Goal: Communication & Community: Answer question/provide support

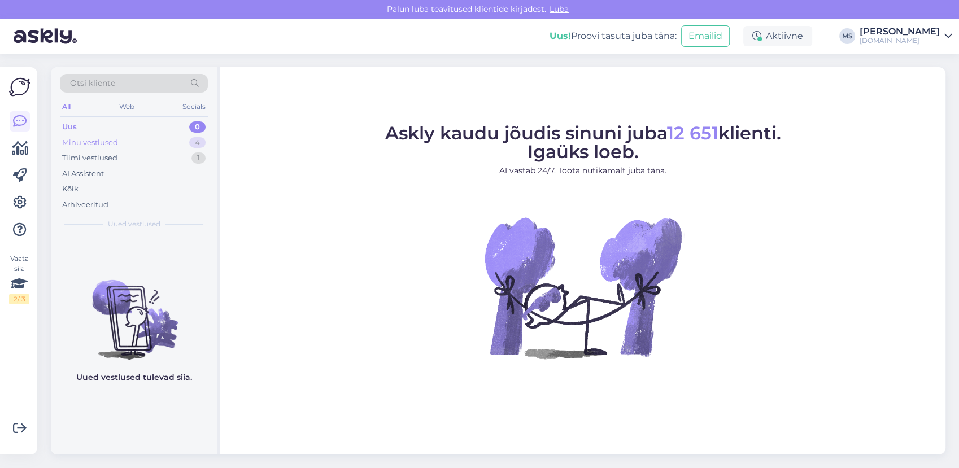
click at [136, 147] on div "Minu vestlused 4" at bounding box center [134, 143] width 148 height 16
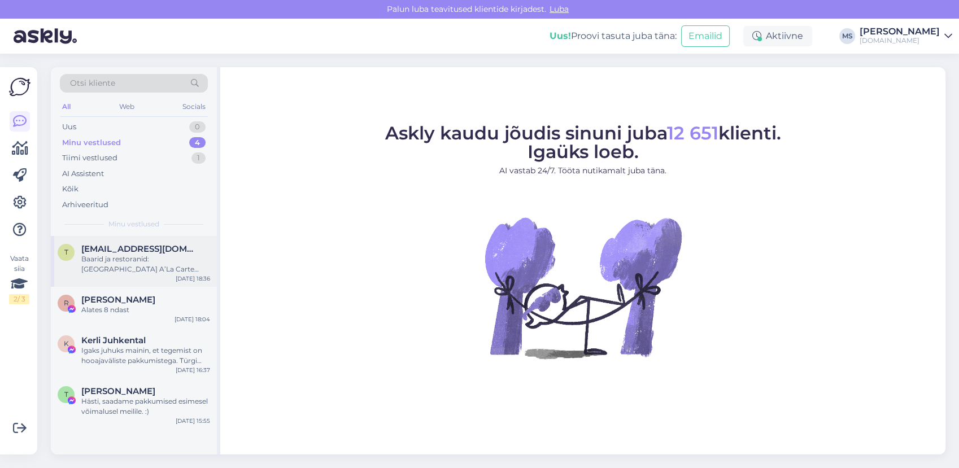
click at [148, 262] on div "Baarid ja restoranid: [GEOGRAPHIC_DATA] A’La Carte restoran Basilico (Itaalia k…" at bounding box center [145, 264] width 129 height 20
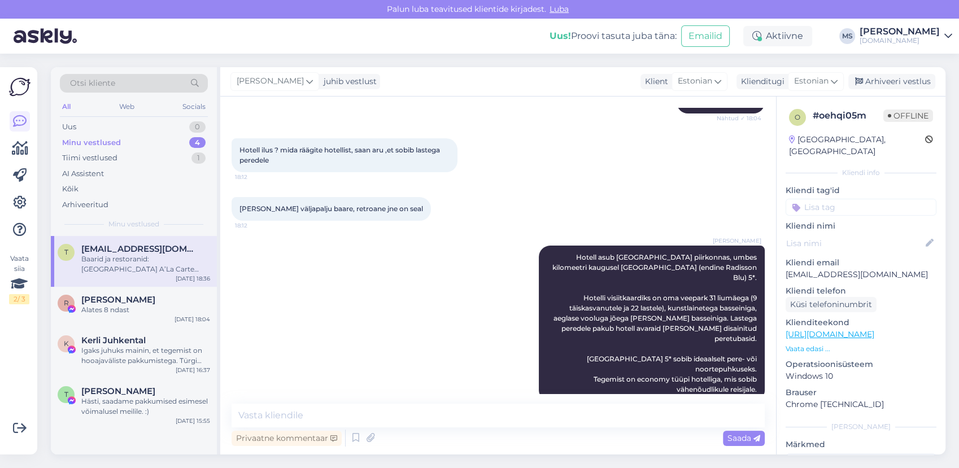
scroll to position [353, 0]
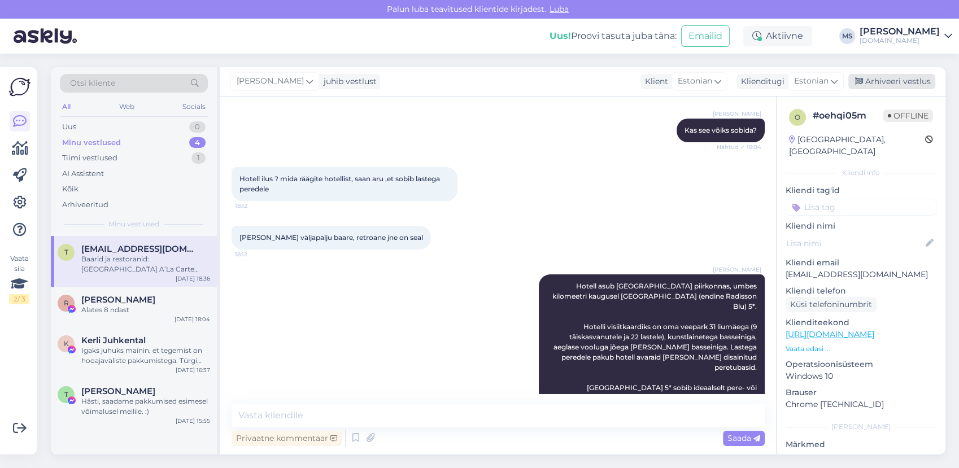
click at [892, 79] on div "Arhiveeri vestlus" at bounding box center [891, 81] width 87 height 15
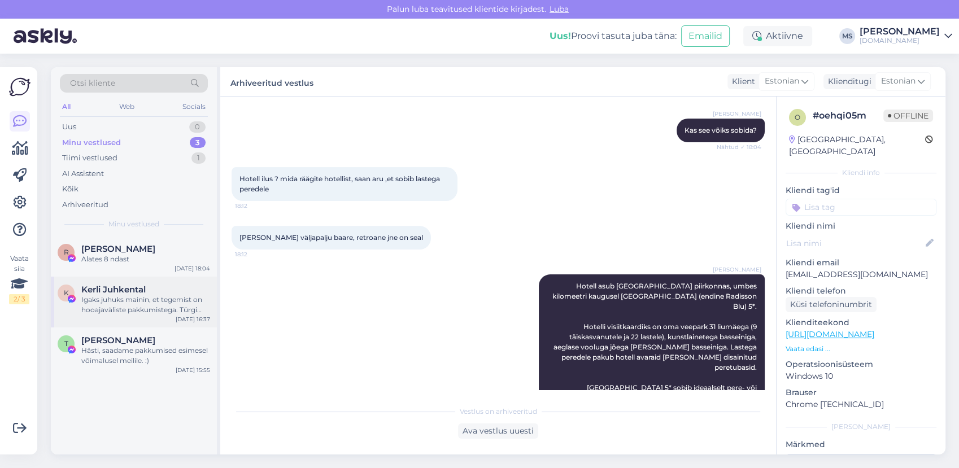
click at [140, 314] on div "Igaks juhuks mainin, et tegemist on hooajaväliste pakkumistega. Türgi kuurortid…" at bounding box center [145, 305] width 129 height 20
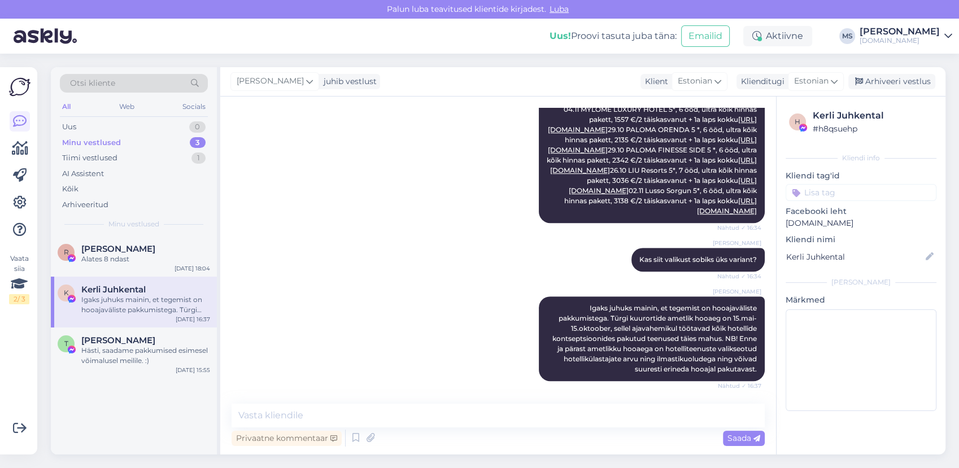
scroll to position [678, 0]
click at [365, 412] on textarea at bounding box center [497, 416] width 533 height 24
click at [100, 365] on div "Hästi, saadame pakkumised esimesel võimalusel meilile. :)" at bounding box center [145, 356] width 129 height 20
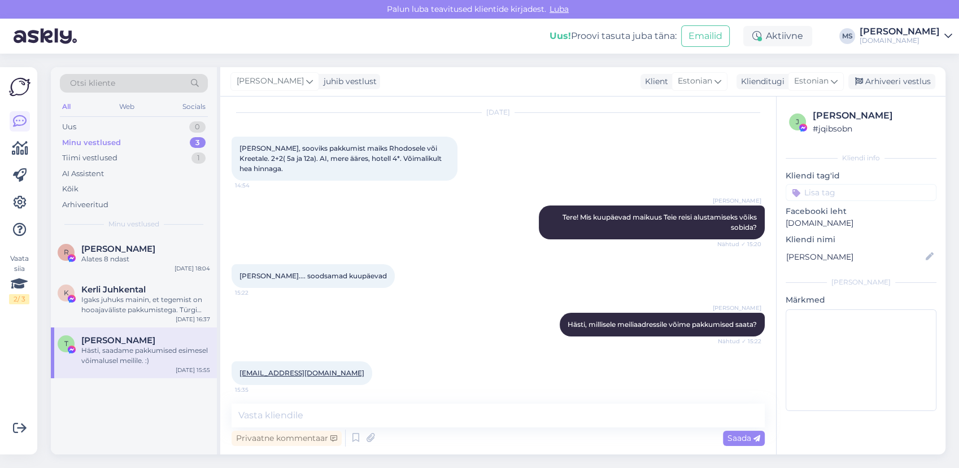
scroll to position [10, 0]
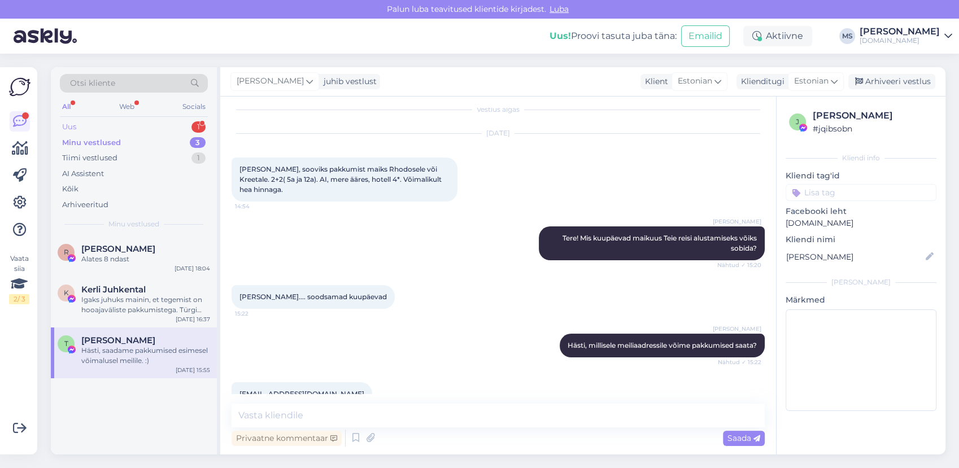
click at [100, 122] on div "Uus 1" at bounding box center [134, 127] width 148 height 16
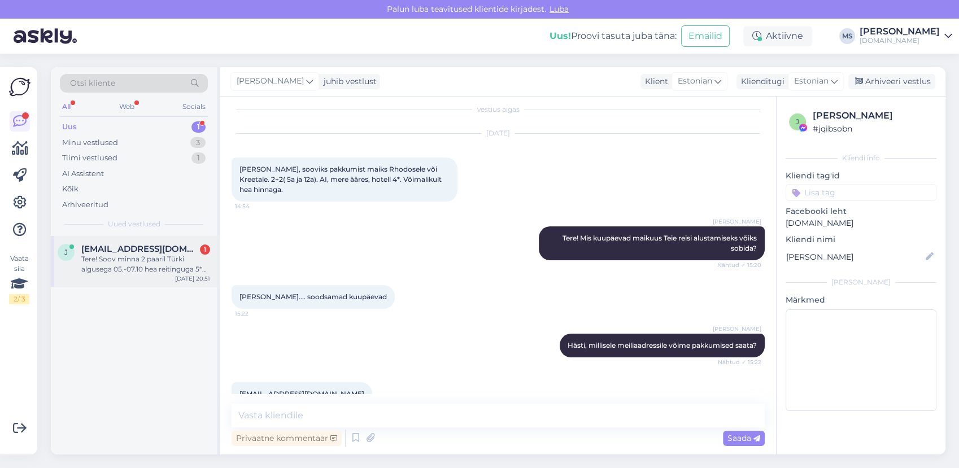
click at [157, 255] on div "Tere! Soov minna 2 paaril Türki algusega 05.-07.10 hea reitinguga 5* hotelli ka…" at bounding box center [145, 264] width 129 height 20
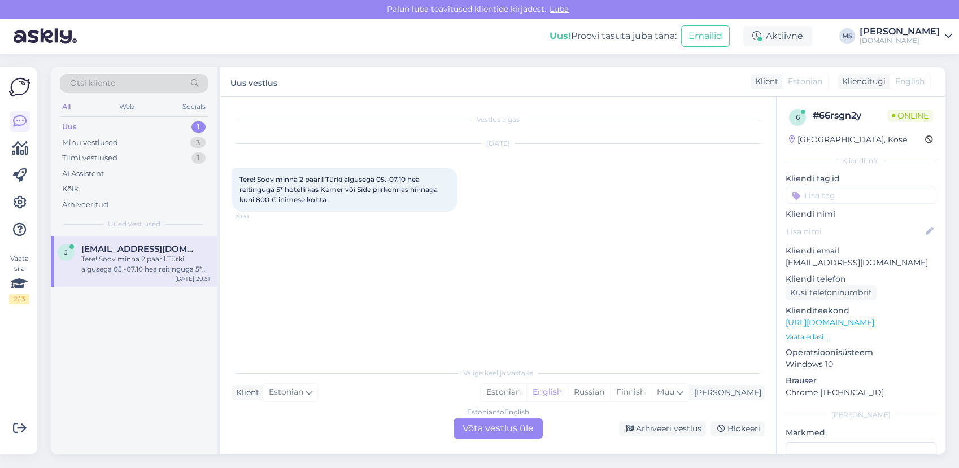
scroll to position [0, 0]
click at [526, 392] on div "Estonian" at bounding box center [503, 392] width 46 height 17
click at [499, 423] on div "Estonian to Estonian Võta vestlus üle" at bounding box center [497, 428] width 89 height 20
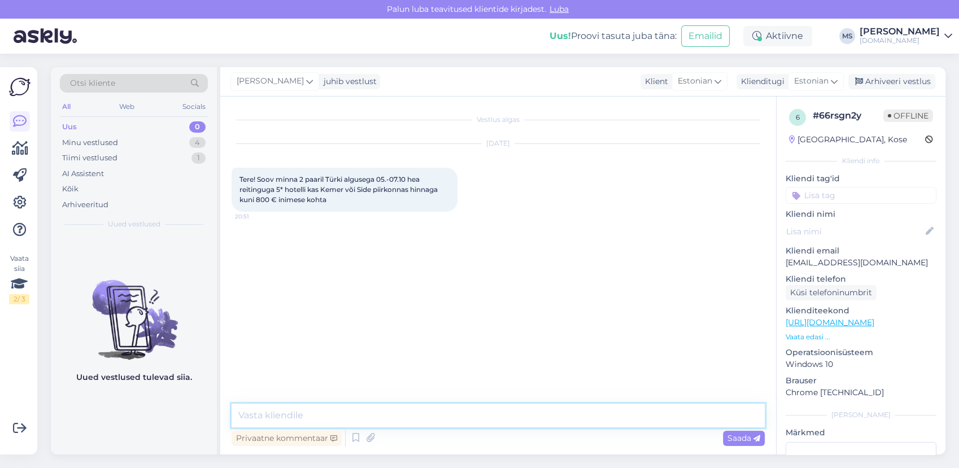
click at [386, 408] on textarea at bounding box center [497, 416] width 533 height 24
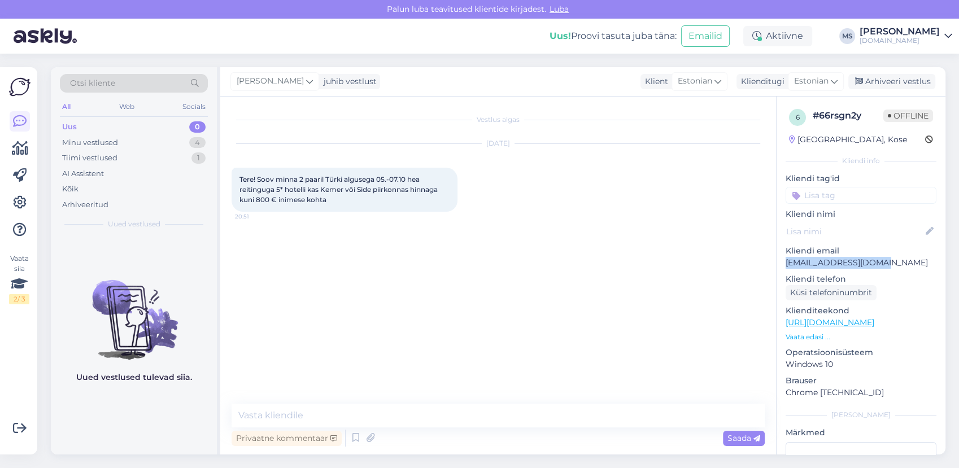
drag, startPoint x: 881, startPoint y: 259, endPoint x: 786, endPoint y: 265, distance: 95.6
click at [786, 265] on p "[EMAIL_ADDRESS][DOMAIN_NAME]" at bounding box center [860, 263] width 151 height 12
copy p "[EMAIL_ADDRESS][DOMAIN_NAME]"
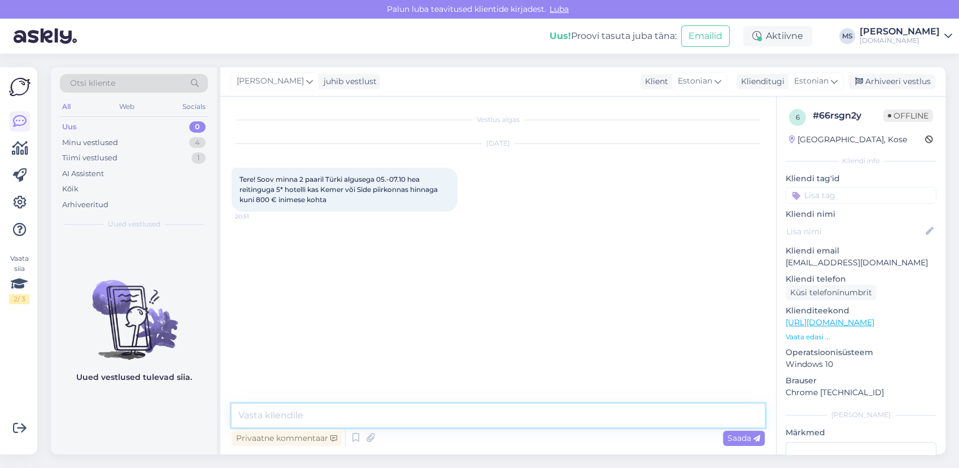
click at [489, 410] on textarea at bounding box center [497, 416] width 533 height 24
type textarea "Tere! Vaatame [PERSON_NAME] saadame Teile pakkumised esimesel võimalusel meilil…"
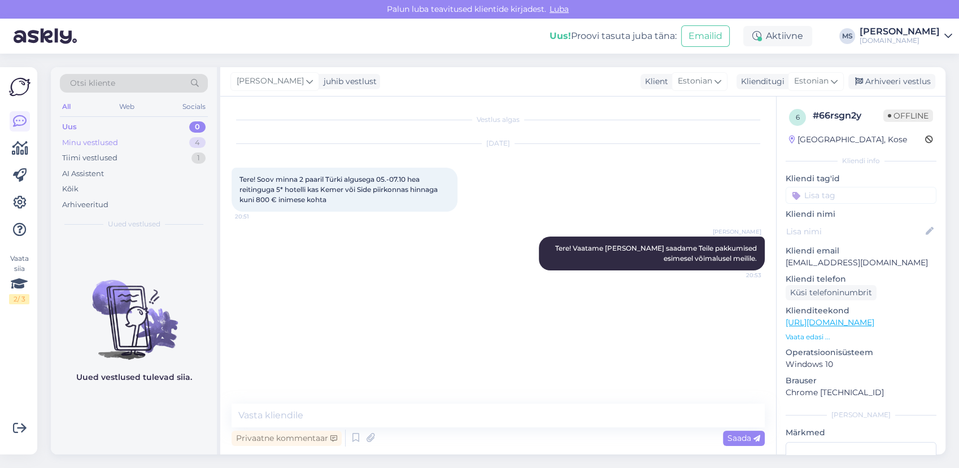
click at [107, 144] on div "Minu vestlused" at bounding box center [90, 142] width 56 height 11
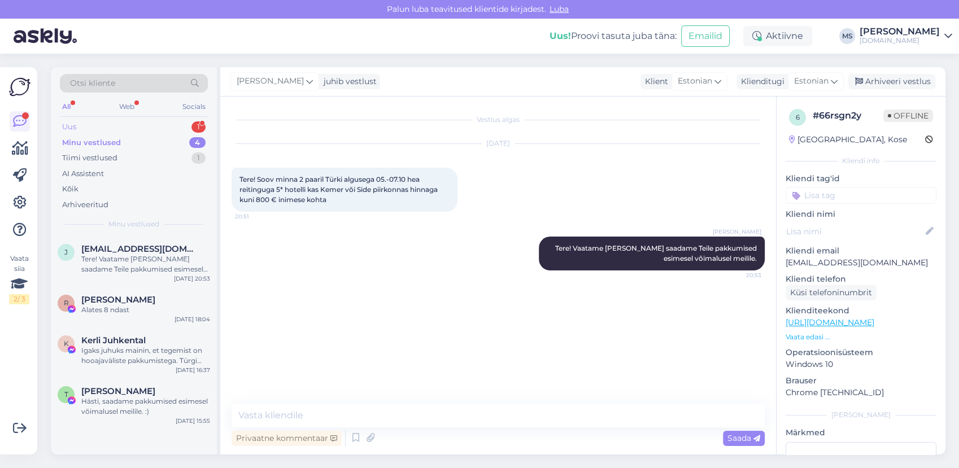
click at [126, 126] on div "Uus 1" at bounding box center [134, 127] width 148 height 16
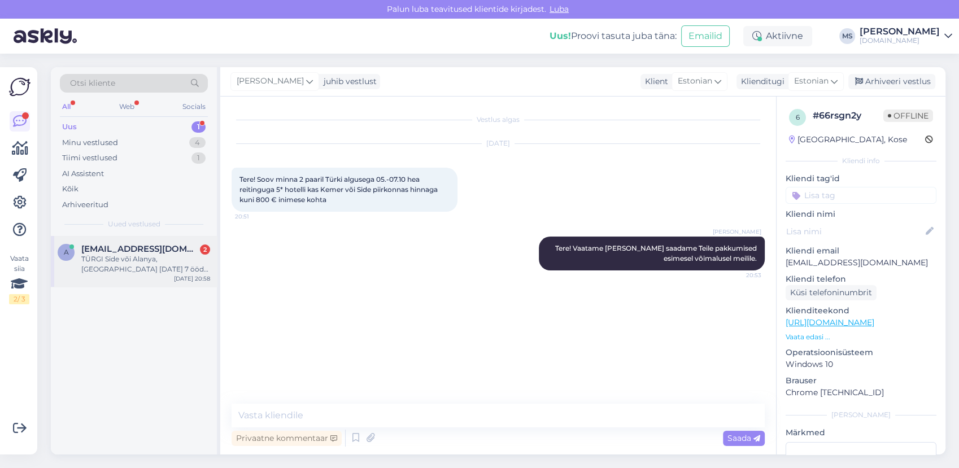
drag, startPoint x: 117, startPoint y: 248, endPoint x: 167, endPoint y: 251, distance: 49.8
click at [117, 248] on span "[EMAIL_ADDRESS][DOMAIN_NAME]" at bounding box center [139, 249] width 117 height 10
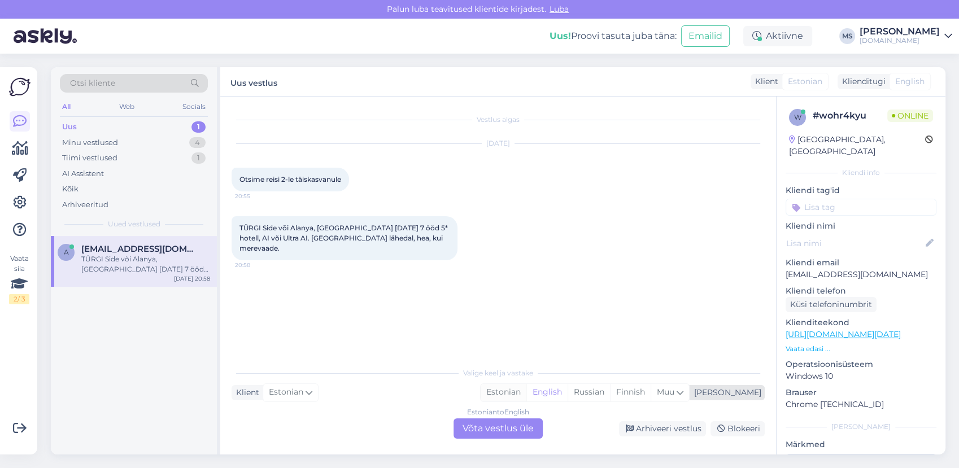
click at [526, 394] on div "Estonian" at bounding box center [503, 392] width 46 height 17
drag, startPoint x: 504, startPoint y: 430, endPoint x: 492, endPoint y: 421, distance: 14.8
click at [502, 427] on div "Estonian to Estonian Võta vestlus üle" at bounding box center [497, 428] width 89 height 20
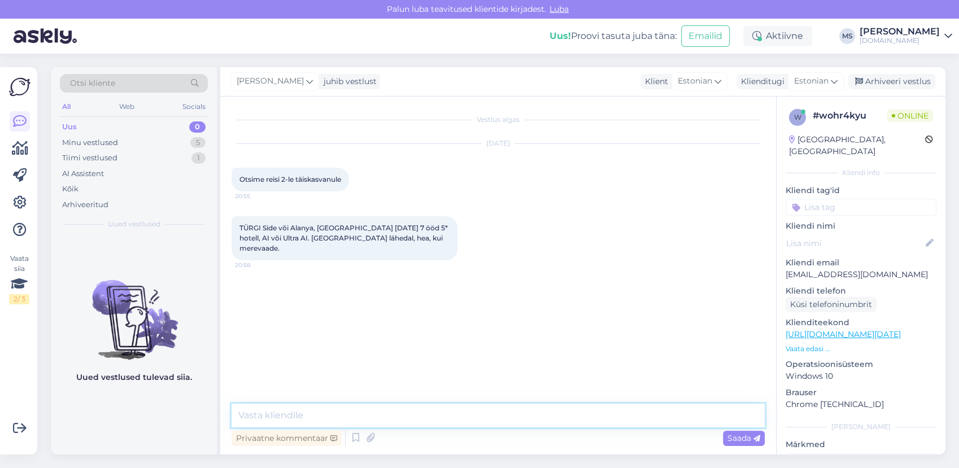
click at [472, 408] on textarea at bounding box center [497, 416] width 533 height 24
type textarea "Tere!"
paste textarea "[URL][DOMAIN_NAME]"
type textarea "Soovitud tingimustel reisipakkumsitega saate tutvuda siin: [URL][DOMAIN_NAME]"
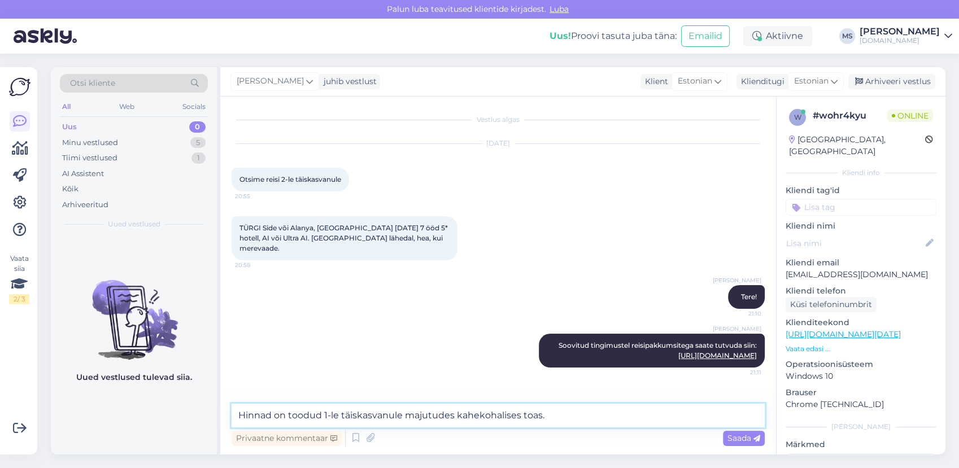
type textarea "Hinnad on toodud 1-le täiskasvanule majutudes kahekohalises toas."
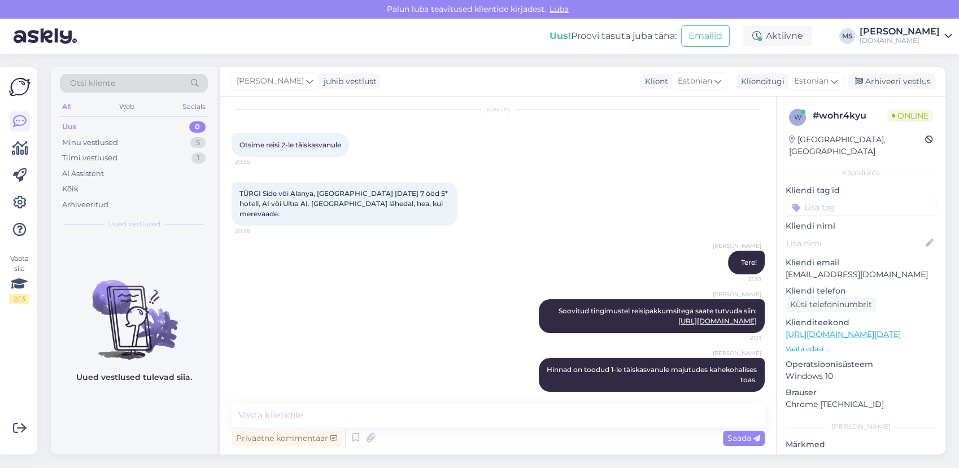
click at [150, 130] on div "Uus 0" at bounding box center [134, 127] width 148 height 16
click at [149, 138] on div "Minu vestlused 5" at bounding box center [134, 143] width 148 height 16
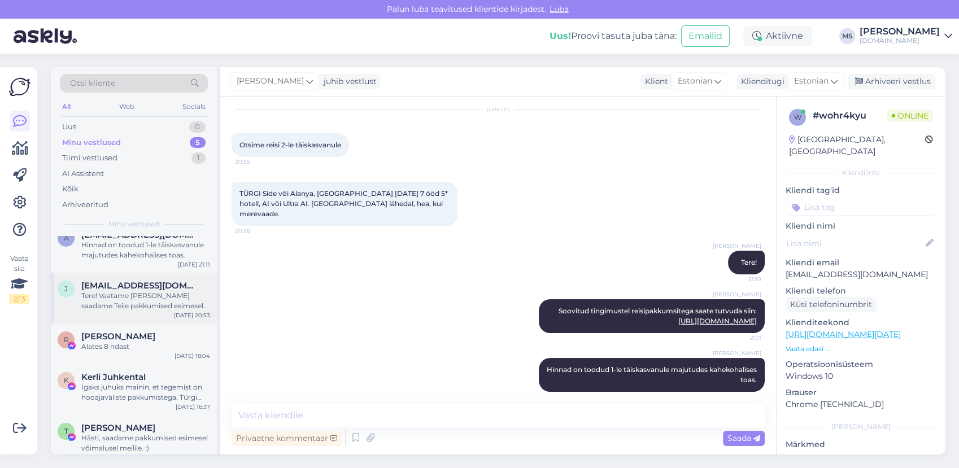
scroll to position [25, 0]
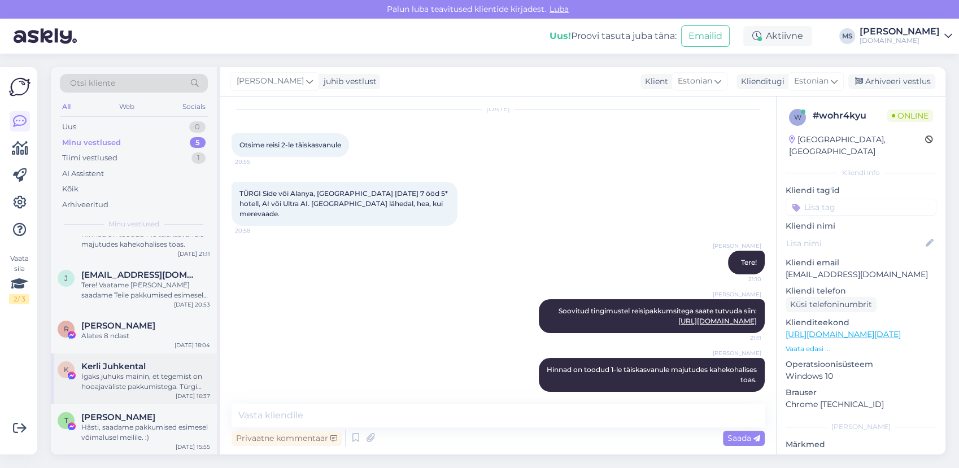
click at [137, 375] on div "Igaks juhuks mainin, et tegemist on hooajaväliste pakkumistega. Türgi kuurortid…" at bounding box center [145, 382] width 129 height 20
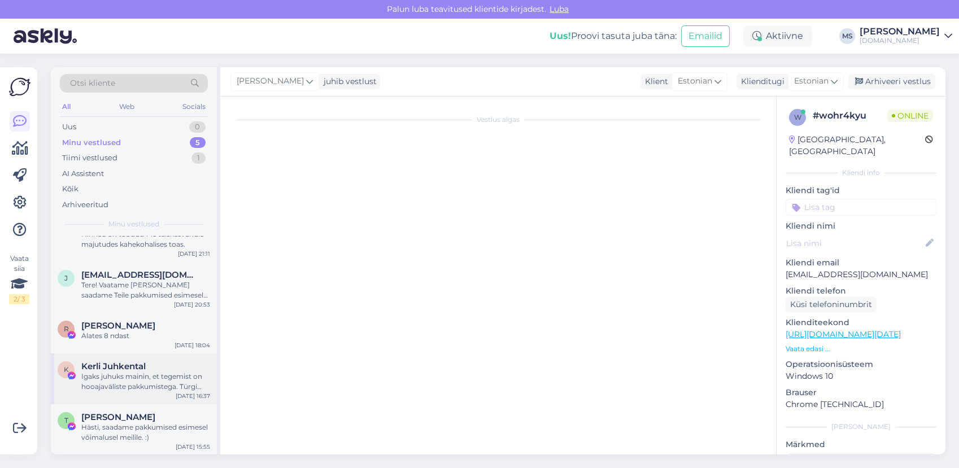
scroll to position [678, 0]
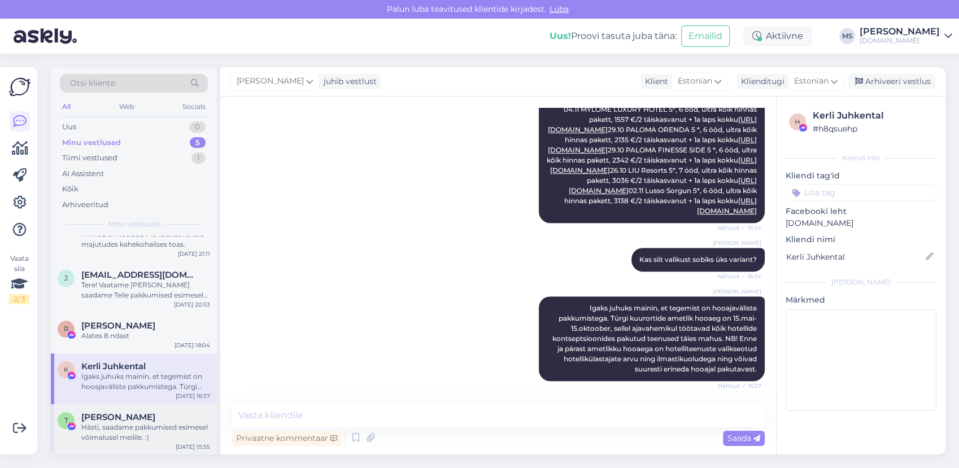
click at [136, 423] on div "Hästi, saadame pakkumised esimesel võimalusel meilile. :)" at bounding box center [145, 432] width 129 height 20
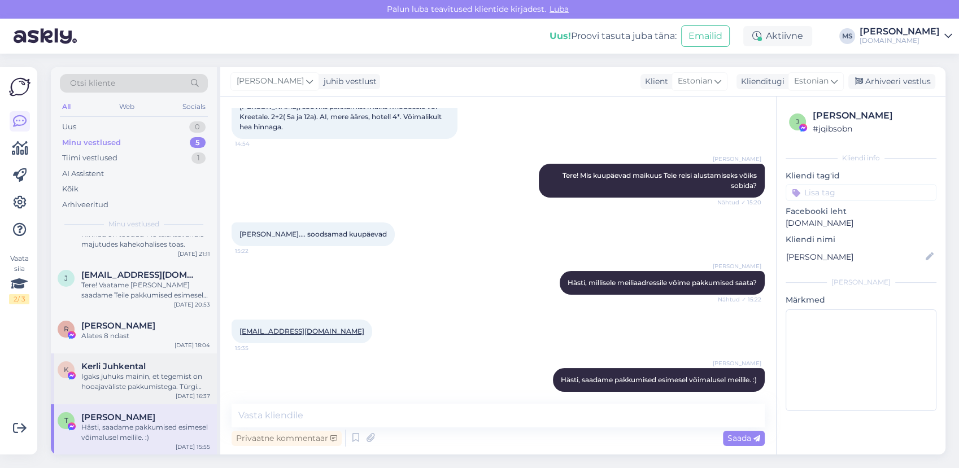
scroll to position [0, 0]
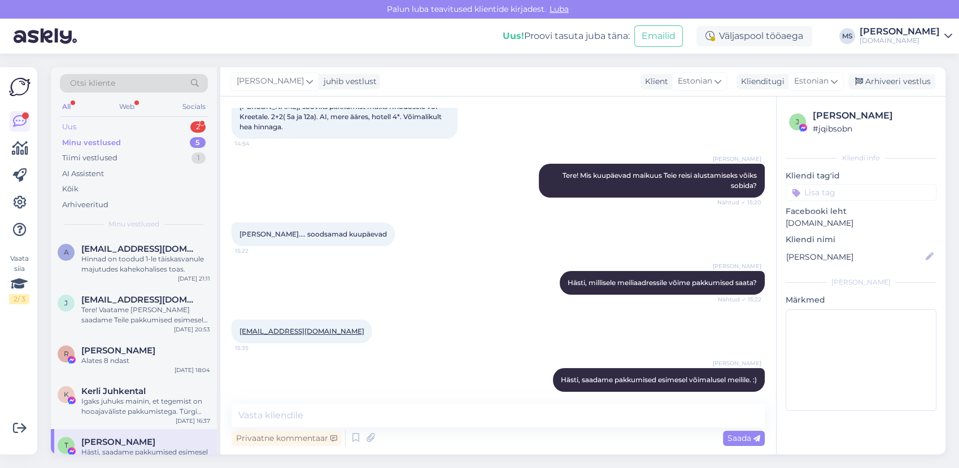
click at [85, 117] on div "Otsi kliente All Web Socials Uus 2 Minu vestlused 5 Tiimi vestlused 1 AI Assist…" at bounding box center [134, 151] width 166 height 169
click at [89, 124] on div "Uus 2" at bounding box center [134, 127] width 148 height 16
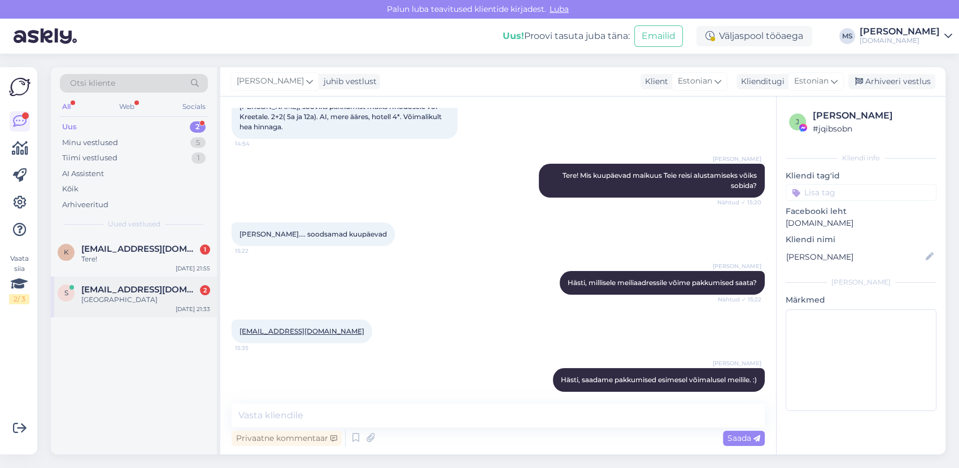
click at [172, 296] on div "[GEOGRAPHIC_DATA]" at bounding box center [145, 300] width 129 height 10
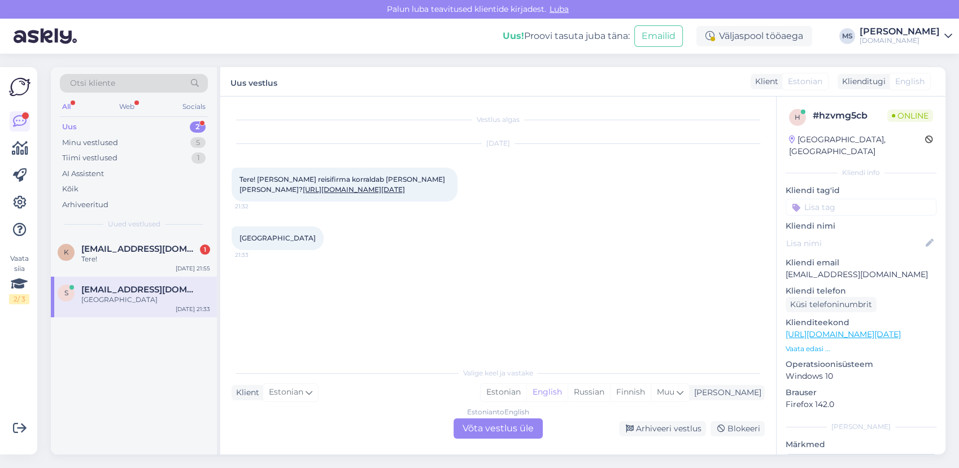
click at [303, 194] on link "[URL][DOMAIN_NAME][DATE]" at bounding box center [354, 189] width 102 height 8
click at [526, 392] on div "Estonian" at bounding box center [503, 392] width 46 height 17
click at [502, 421] on div "Estonian to Estonian Võta vestlus üle" at bounding box center [497, 428] width 89 height 20
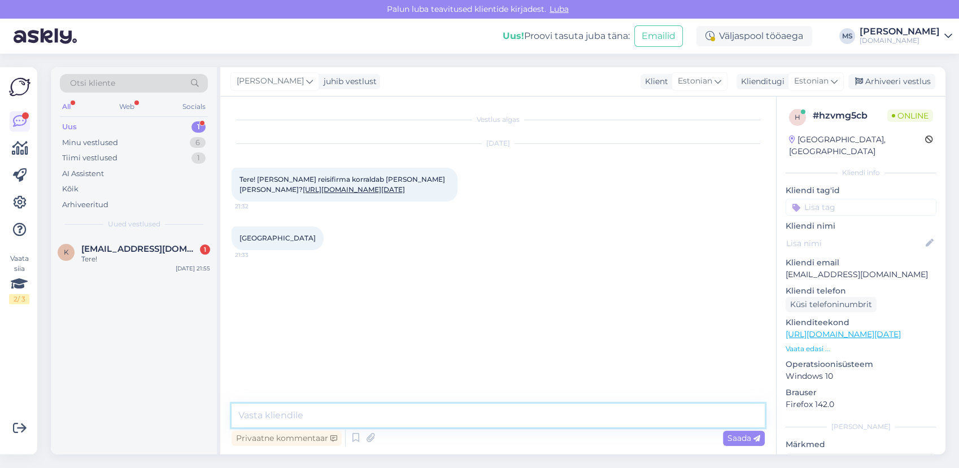
click at [478, 410] on textarea at bounding box center [497, 416] width 533 height 24
type textarea "Tere! Selle reisi reisikorraldaja on TEZ Tour."
click at [125, 141] on div "Minu vestlused 6" at bounding box center [134, 143] width 148 height 16
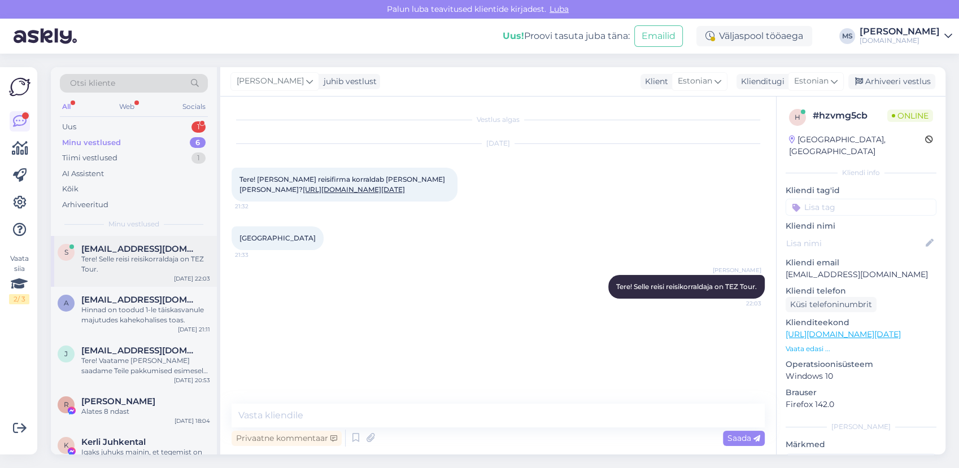
click at [138, 263] on div "Tere! Selle reisi reisikorraldaja on TEZ Tour." at bounding box center [145, 264] width 129 height 20
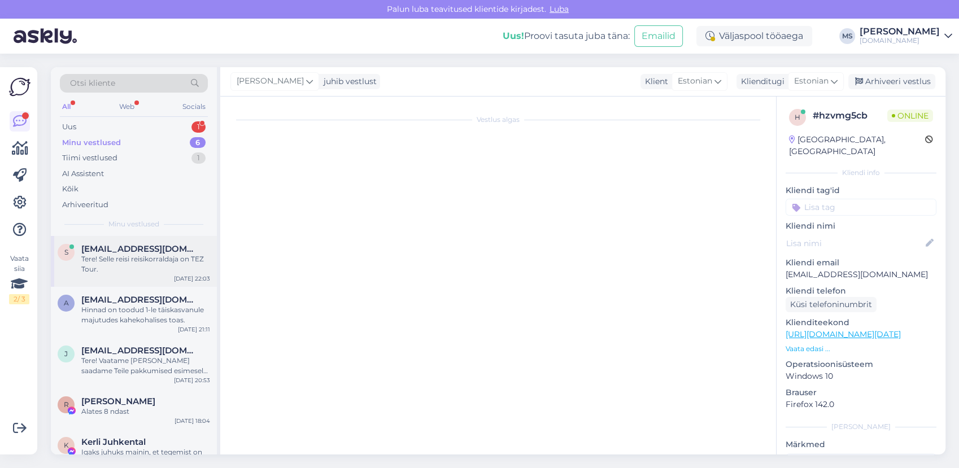
click at [132, 265] on div "Tere! Selle reisi reisikorraldaja on TEZ Tour." at bounding box center [145, 264] width 129 height 20
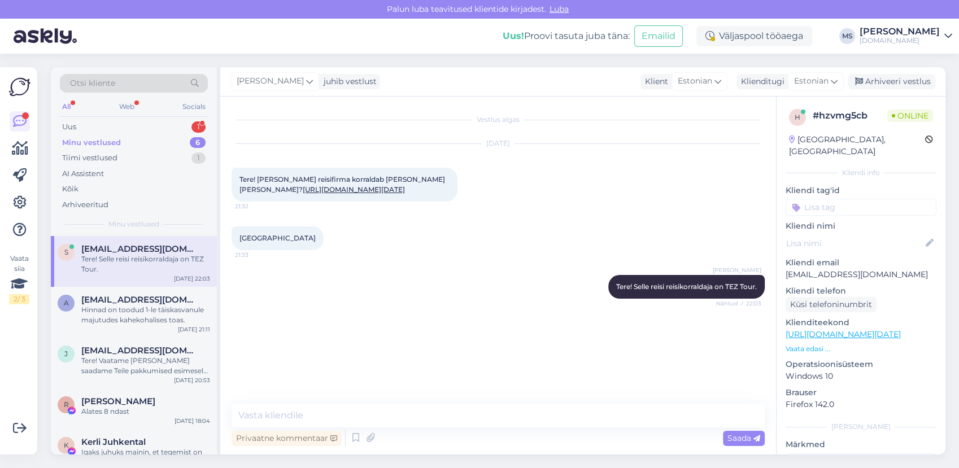
click at [124, 260] on div "Tere! Selle reisi reisikorraldaja on TEZ Tour." at bounding box center [145, 264] width 129 height 20
click at [143, 326] on div "a [EMAIL_ADDRESS][DOMAIN_NAME] Hinnad on toodud 1-le täiskasvanule majutudes ka…" at bounding box center [134, 312] width 166 height 51
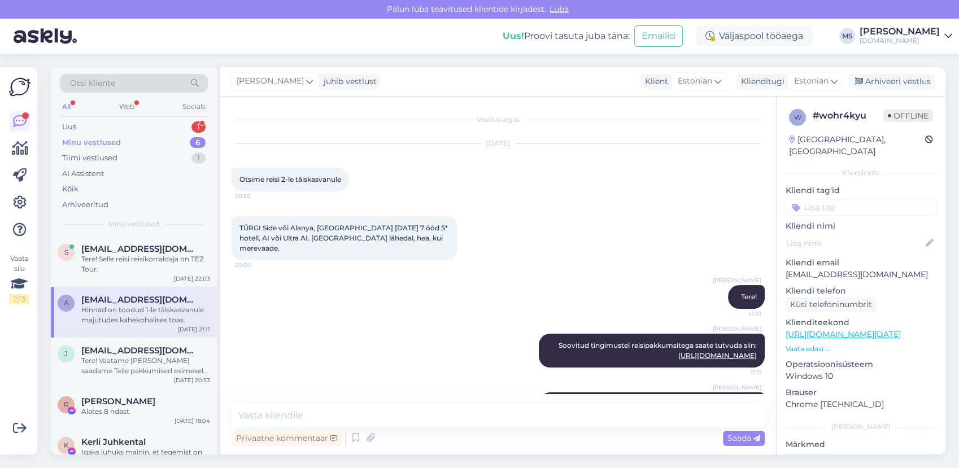
scroll to position [34, 0]
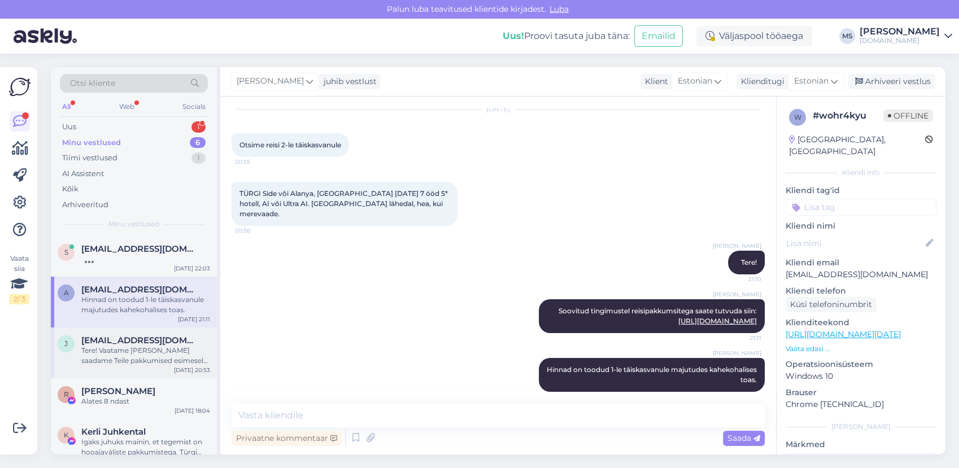
click at [131, 355] on div "Tere! Vaatame [PERSON_NAME] saadame Teile pakkumised esimesel võimalusel meilil…" at bounding box center [145, 356] width 129 height 20
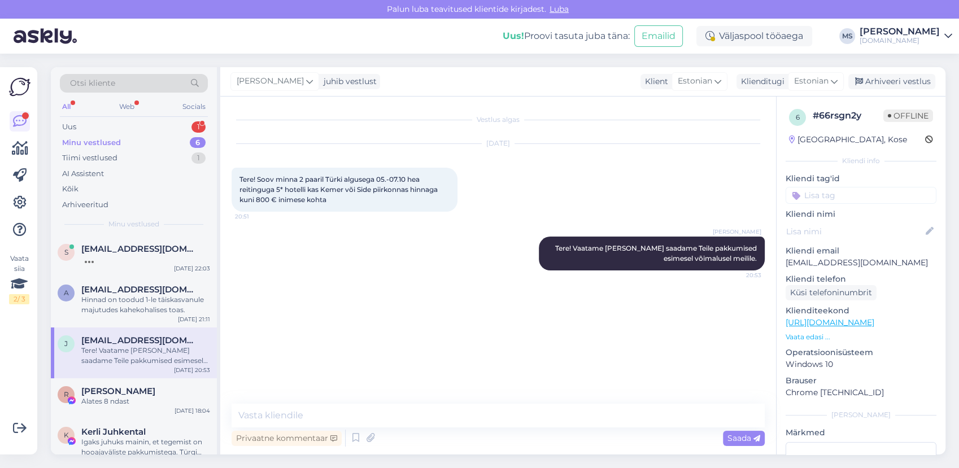
scroll to position [0, 0]
click at [132, 264] on div "Aitäh!" at bounding box center [145, 259] width 129 height 10
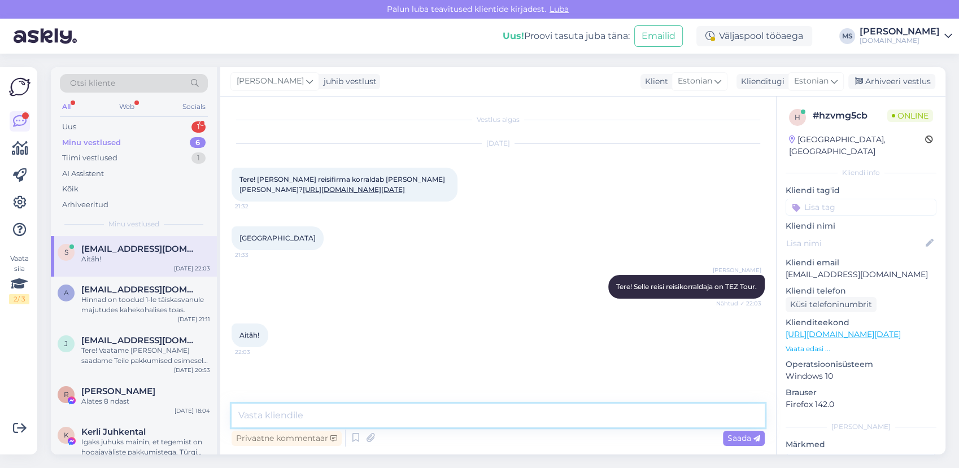
click at [323, 409] on textarea at bounding box center [497, 416] width 533 height 24
type textarea "Palun. :)"
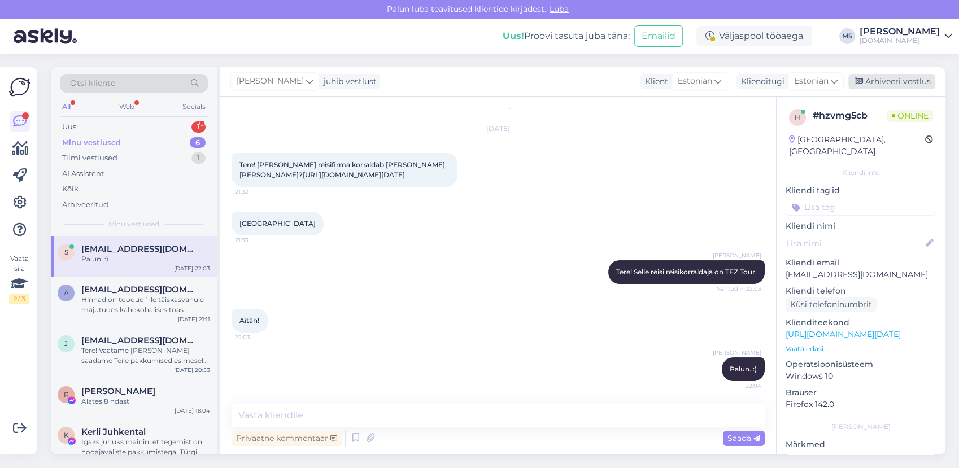
click at [869, 80] on div "Arhiveeri vestlus" at bounding box center [891, 81] width 87 height 15
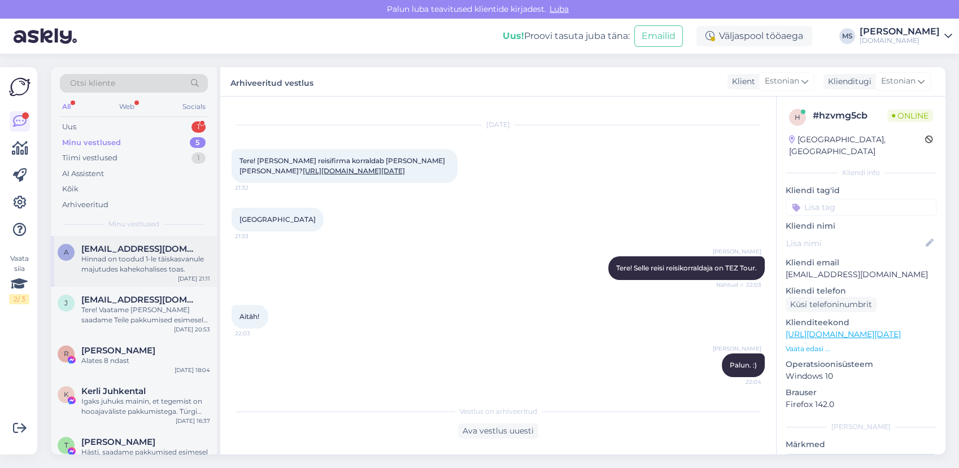
click at [128, 259] on div "Hinnad on toodud 1-le täiskasvanule majutudes kahekohalises toas." at bounding box center [145, 264] width 129 height 20
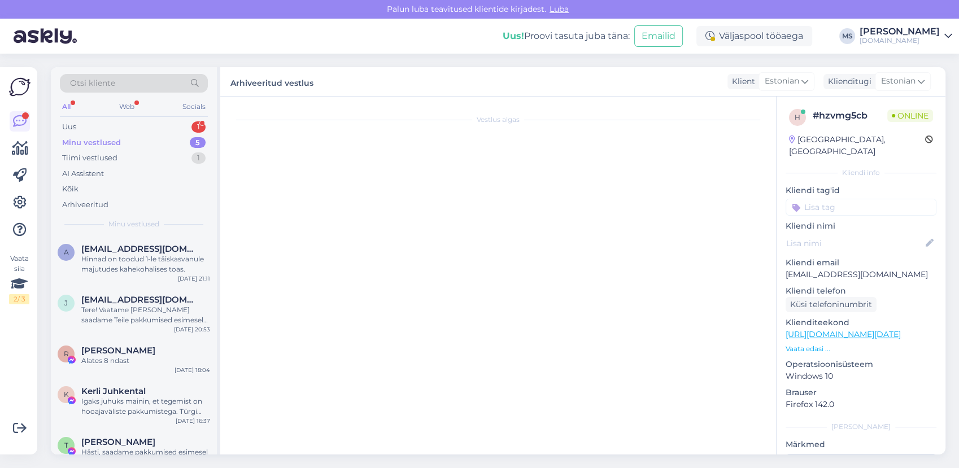
scroll to position [34, 0]
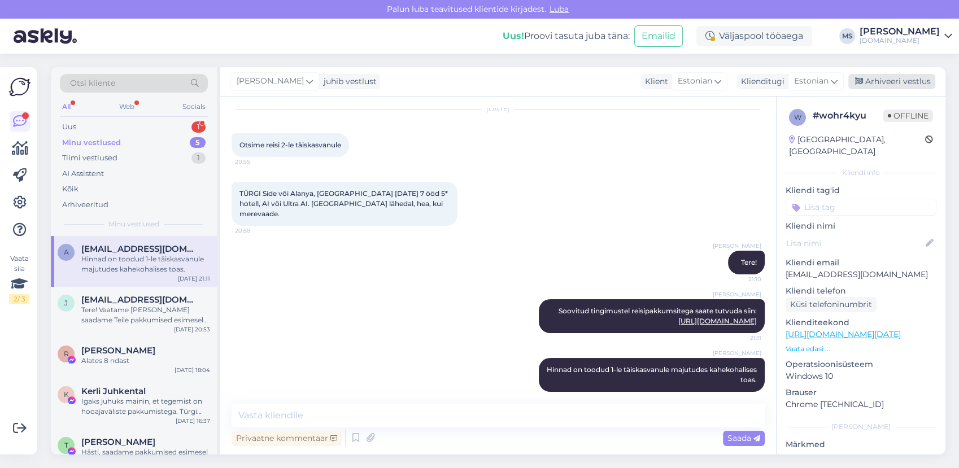
click at [884, 82] on div "Arhiveeri vestlus" at bounding box center [891, 81] width 87 height 15
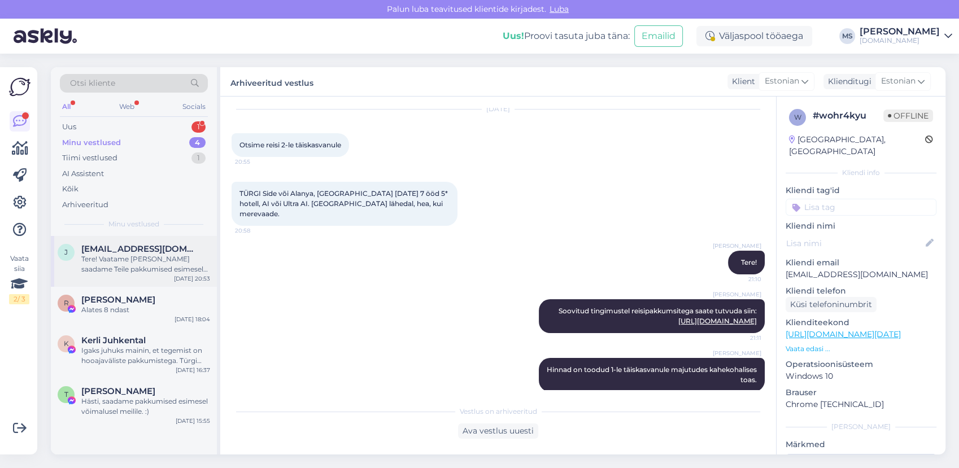
click at [136, 273] on div "Tere! Vaatame [PERSON_NAME] saadame Teile pakkumised esimesel võimalusel meilil…" at bounding box center [145, 264] width 129 height 20
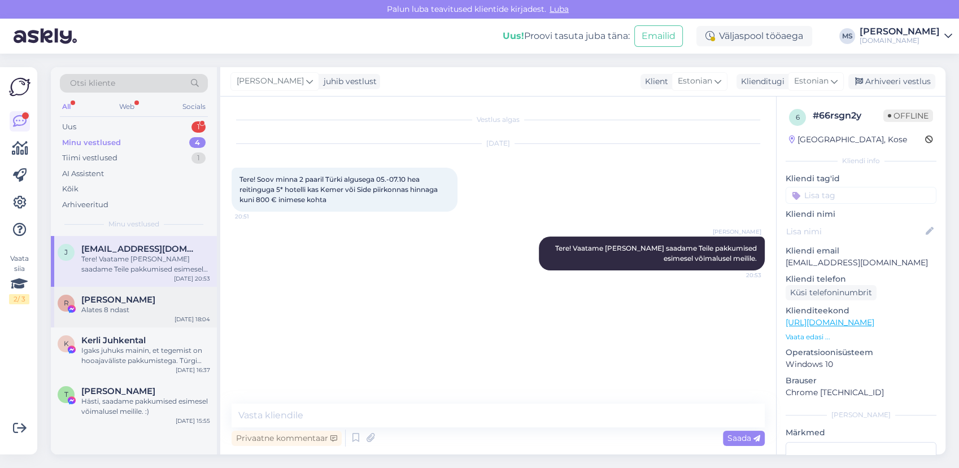
click at [137, 308] on div "Alates 8 ndast" at bounding box center [145, 310] width 129 height 10
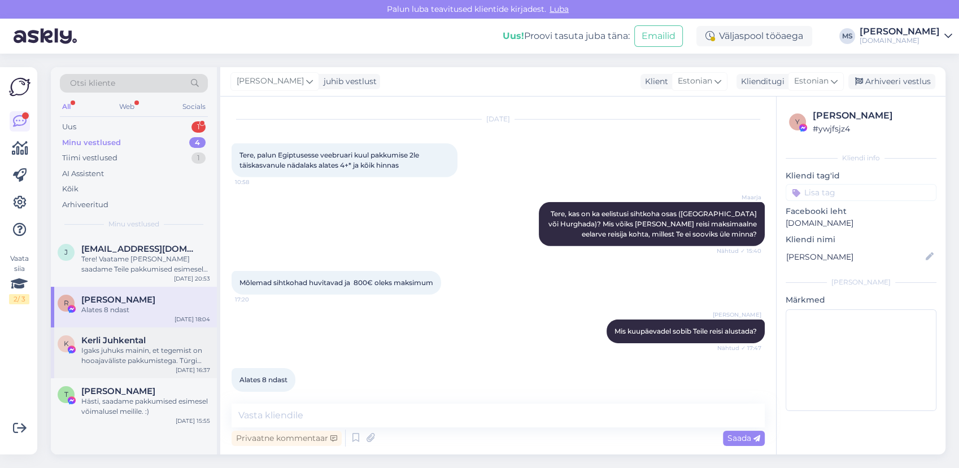
click at [135, 344] on span "Kerli Juhkental" at bounding box center [113, 340] width 64 height 10
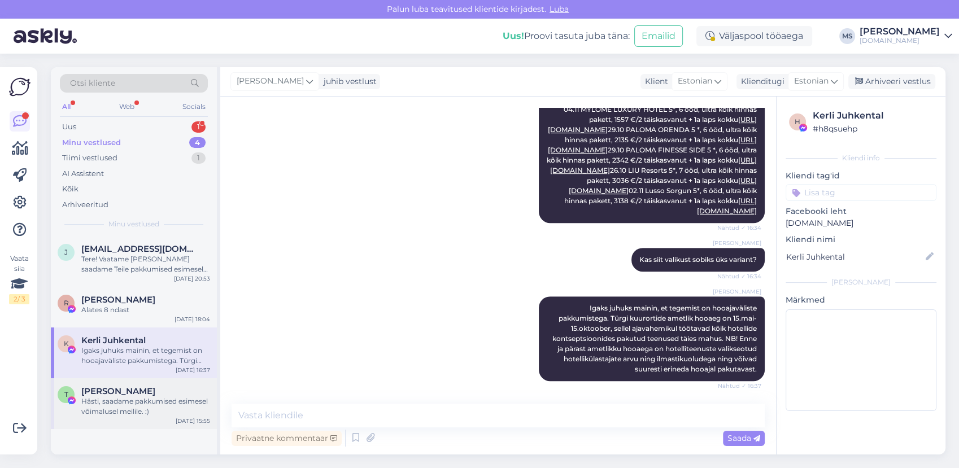
click at [120, 405] on div "Hästi, saadame pakkumised esimesel võimalusel meilile. :)" at bounding box center [145, 406] width 129 height 20
